Goal: Task Accomplishment & Management: Use online tool/utility

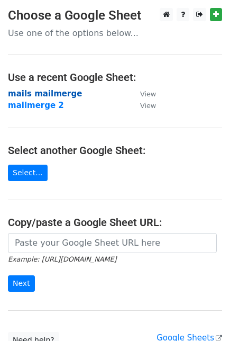
click at [59, 93] on strong "mails mailmerge" at bounding box center [45, 94] width 74 height 10
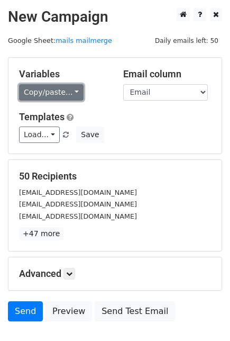
click at [66, 84] on link "Copy/paste..." at bounding box center [51, 92] width 65 height 16
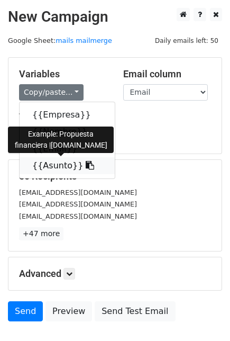
click at [57, 167] on link "{{Asunto}}" at bounding box center [67, 165] width 95 height 17
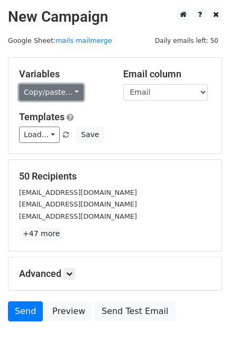
click at [56, 91] on link "Copy/paste..." at bounding box center [51, 92] width 65 height 16
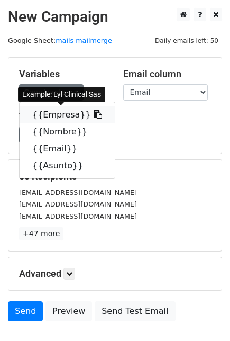
click at [46, 119] on link "{{Empresa}}" at bounding box center [67, 115] width 95 height 17
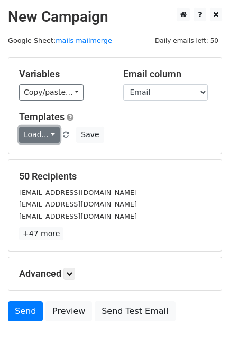
click at [51, 129] on link "Load..." at bounding box center [39, 135] width 41 height 16
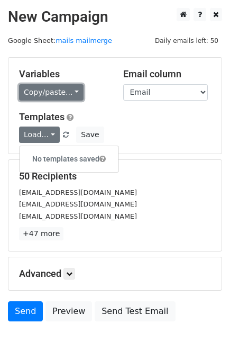
click at [46, 85] on link "Copy/paste..." at bounding box center [51, 92] width 65 height 16
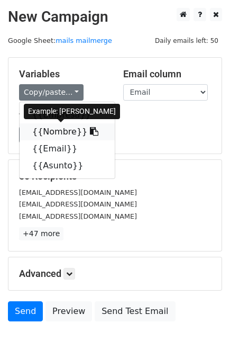
click at [40, 126] on link "{{Nombre}}" at bounding box center [67, 131] width 95 height 17
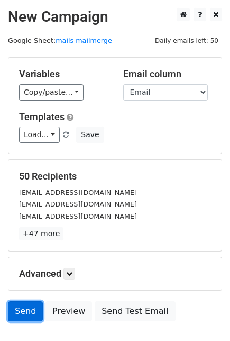
click at [22, 307] on link "Send" at bounding box center [25, 311] width 35 height 20
click at [25, 308] on link "Send" at bounding box center [25, 311] width 35 height 20
click at [25, 310] on link "Send" at bounding box center [25, 311] width 35 height 20
